Goal: Transaction & Acquisition: Download file/media

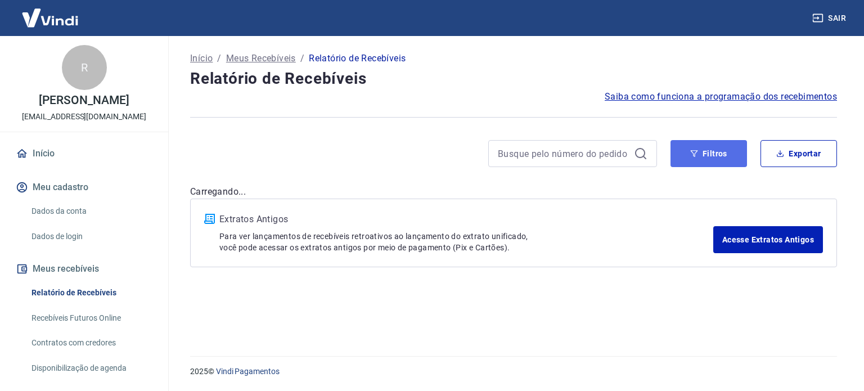
click at [723, 155] on button "Filtros" at bounding box center [708, 153] width 76 height 27
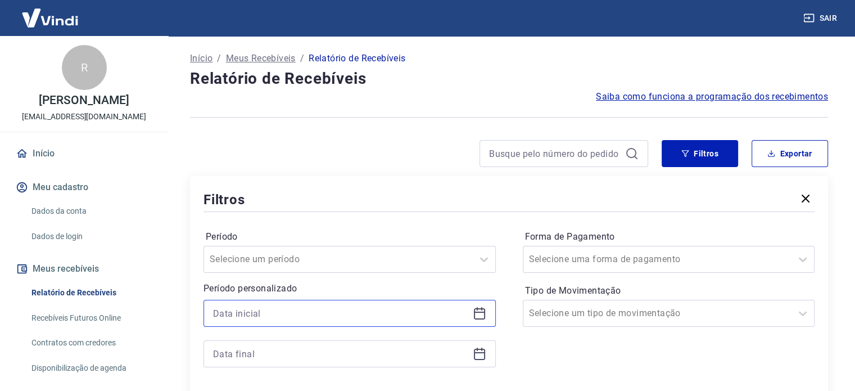
click at [336, 310] on input at bounding box center [340, 313] width 255 height 17
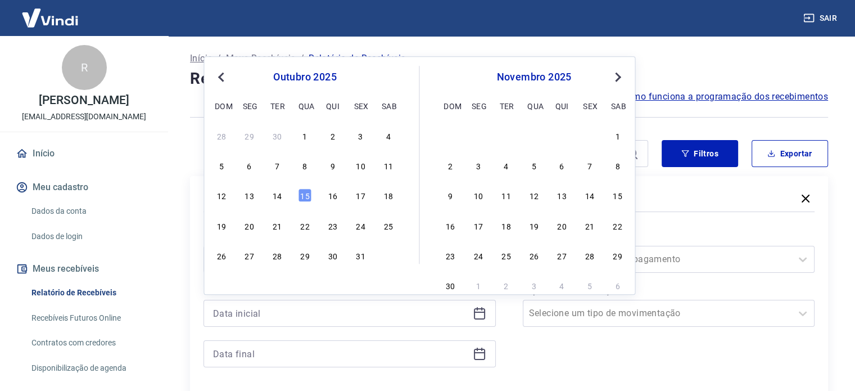
drag, startPoint x: 276, startPoint y: 192, endPoint x: 293, endPoint y: 225, distance: 37.2
click at [277, 192] on div "14" at bounding box center [276, 195] width 13 height 13
type input "[DATE]"
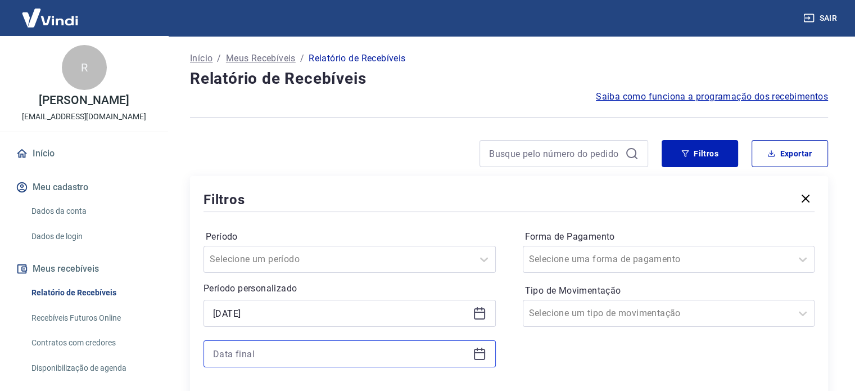
click at [318, 353] on input at bounding box center [340, 353] width 255 height 17
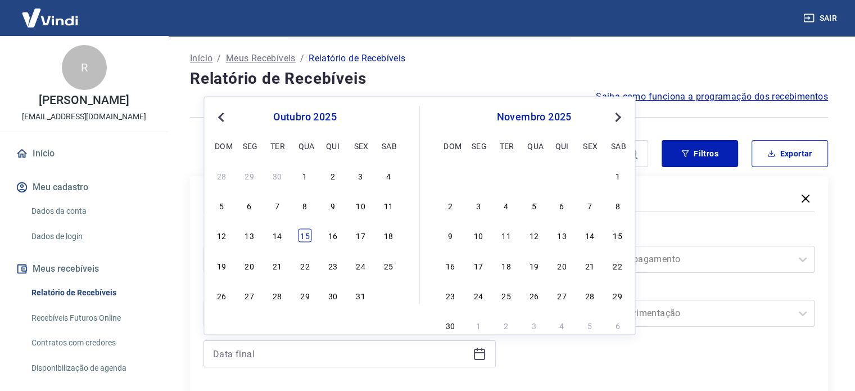
click at [306, 237] on div "15" at bounding box center [304, 235] width 13 height 13
type input "[DATE]"
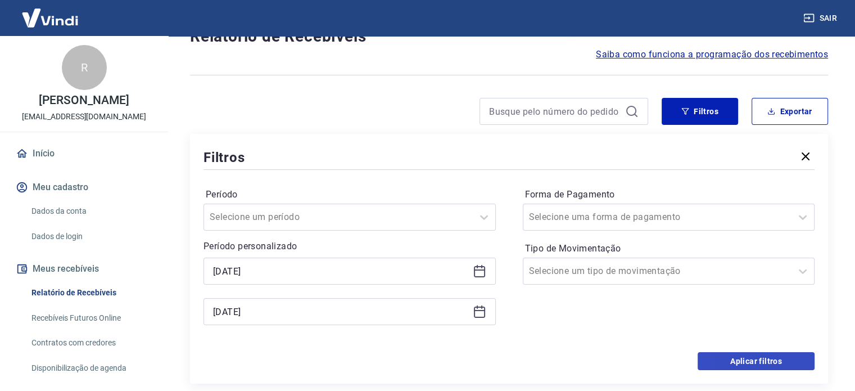
scroll to position [112, 0]
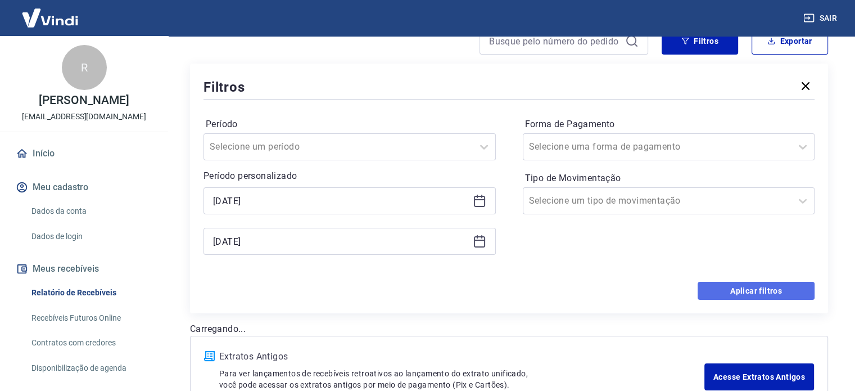
click at [708, 290] on button "Aplicar filtros" at bounding box center [756, 291] width 117 height 18
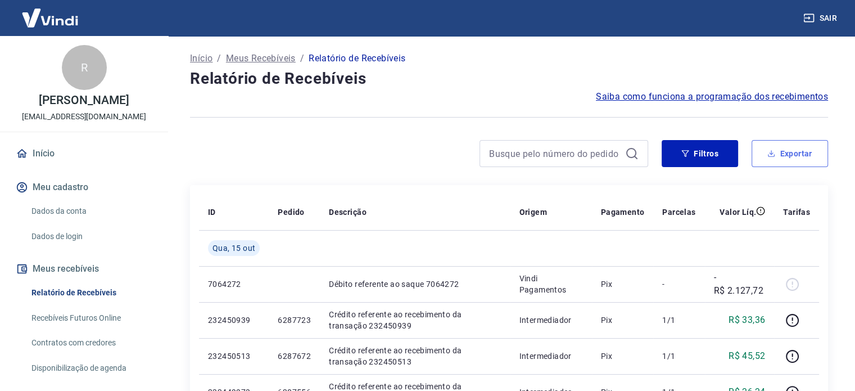
click at [806, 151] on button "Exportar" at bounding box center [790, 153] width 76 height 27
type input "[DATE]"
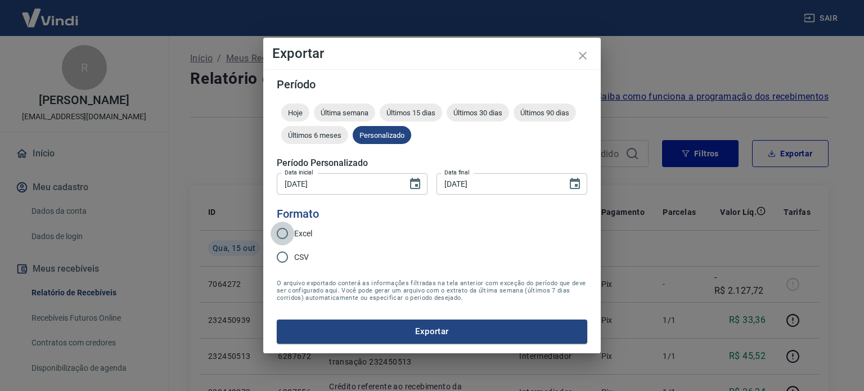
click at [281, 229] on input "Excel" at bounding box center [282, 234] width 24 height 24
radio input "true"
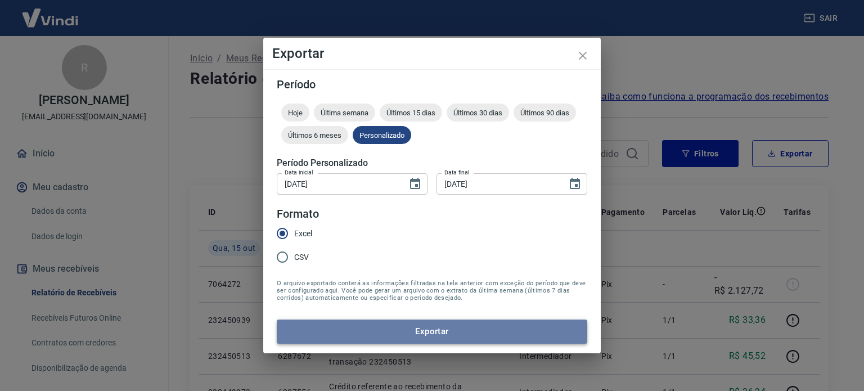
click at [374, 335] on button "Exportar" at bounding box center [432, 331] width 310 height 24
